Goal: Information Seeking & Learning: Get advice/opinions

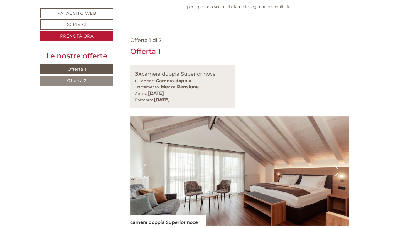
scroll to position [321, 0]
click at [336, 164] on button "Next" at bounding box center [336, 171] width 6 height 14
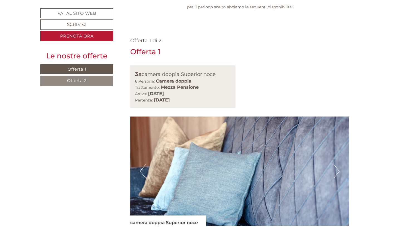
click at [336, 164] on button "Next" at bounding box center [336, 171] width 6 height 14
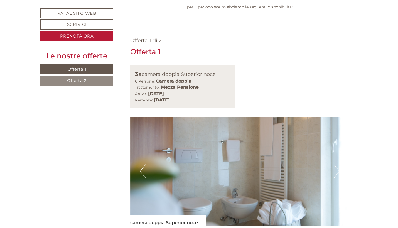
click at [336, 164] on button "Next" at bounding box center [336, 171] width 6 height 14
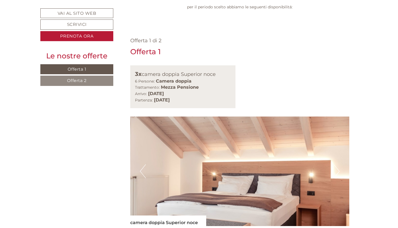
click at [336, 164] on button "Next" at bounding box center [336, 171] width 6 height 14
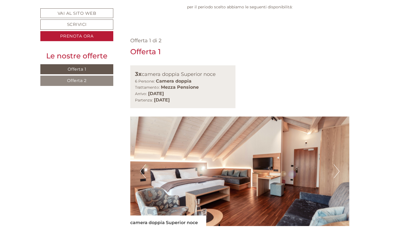
click at [336, 164] on button "Next" at bounding box center [336, 171] width 6 height 14
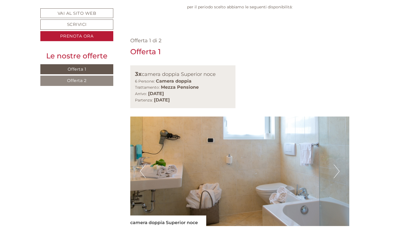
click at [336, 164] on button "Next" at bounding box center [336, 171] width 6 height 14
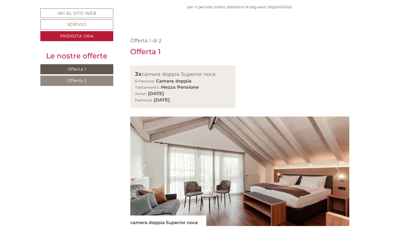
click at [336, 164] on button "Next" at bounding box center [336, 171] width 6 height 14
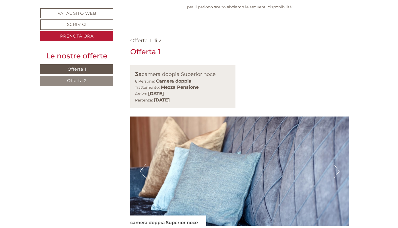
click at [336, 164] on button "Next" at bounding box center [336, 171] width 6 height 14
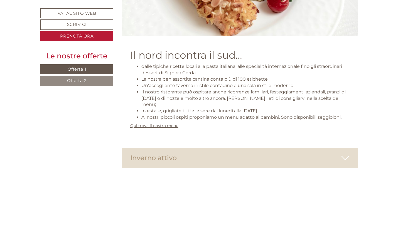
scroll to position [1907, 0]
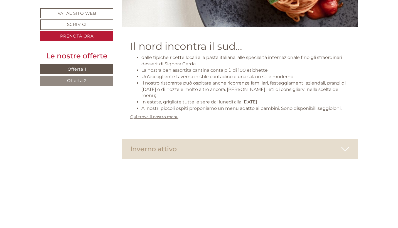
click at [346, 144] on icon at bounding box center [345, 148] width 8 height 9
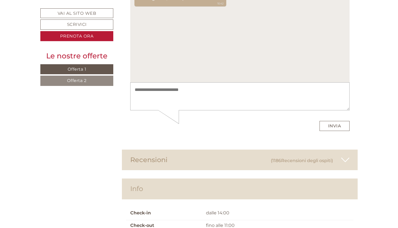
scroll to position [2616, 0]
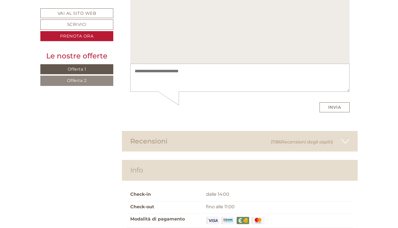
click at [300, 131] on div "Recensioni (1186 Recensioni degli ospiti )" at bounding box center [240, 141] width 236 height 21
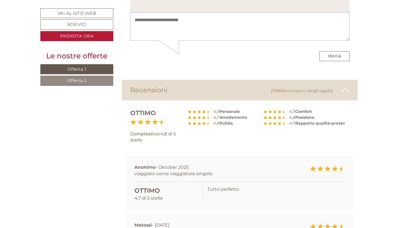
scroll to position [2675, 0]
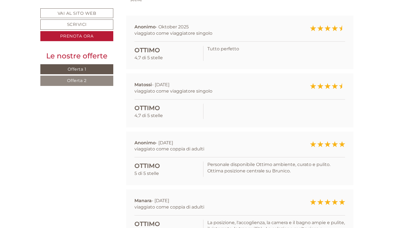
scroll to position [2810, 0]
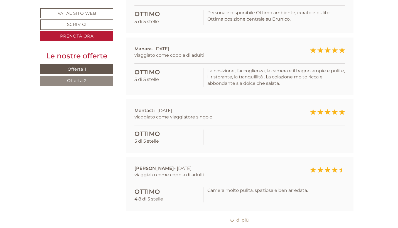
scroll to position [2975, 0]
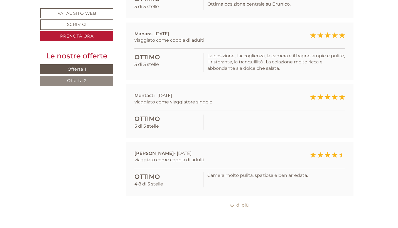
click at [245, 200] on div "di più" at bounding box center [240, 205] width 236 height 11
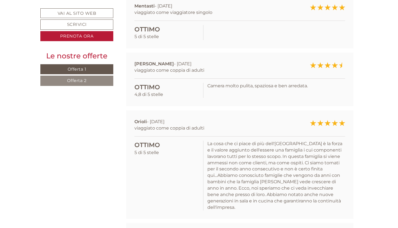
scroll to position [3064, 0]
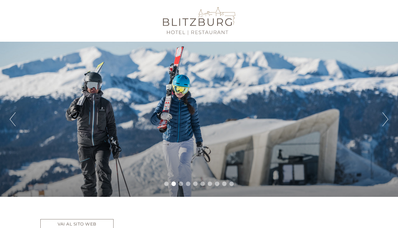
scroll to position [0, 0]
